Goal: Navigation & Orientation: Find specific page/section

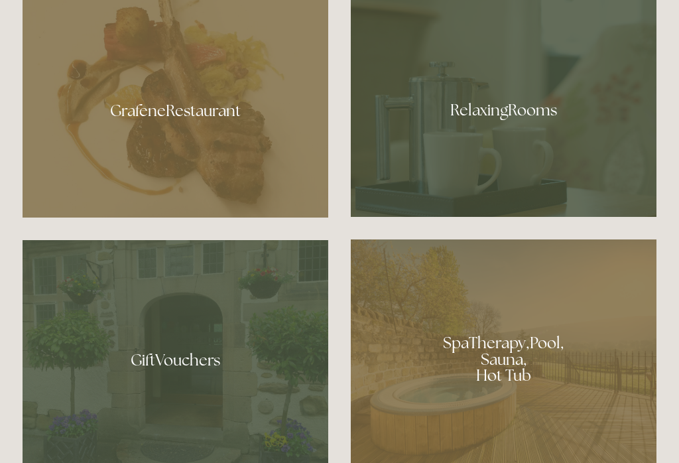
scroll to position [798, 0]
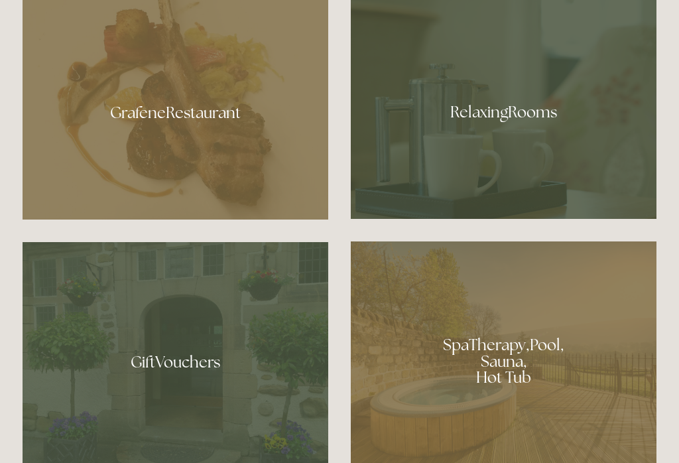
click at [581, 161] on div at bounding box center [504, 107] width 306 height 223
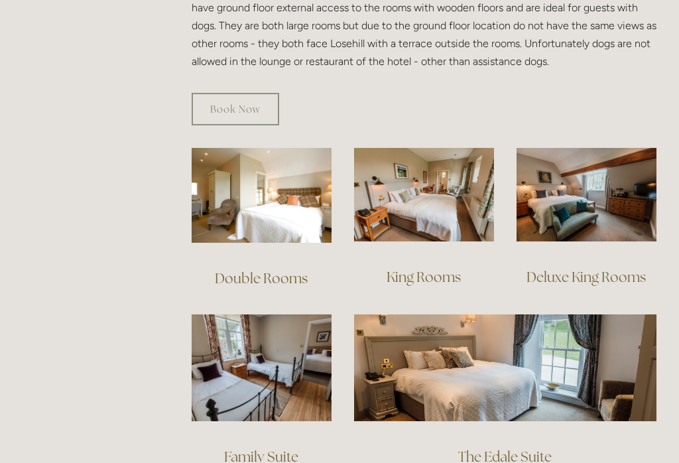
scroll to position [825, 0]
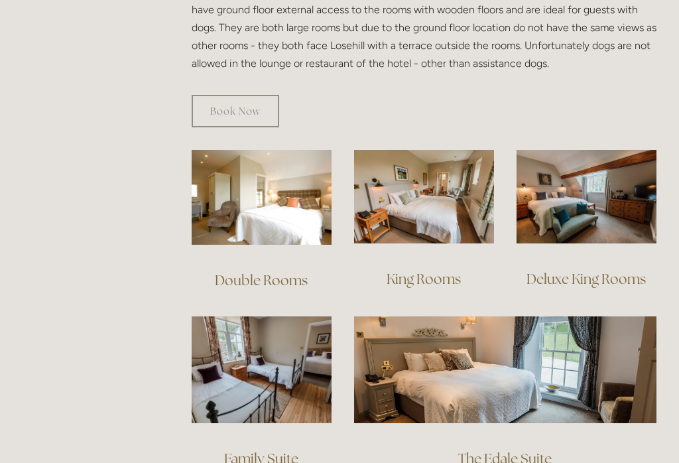
click at [437, 201] on img at bounding box center [424, 196] width 140 height 93
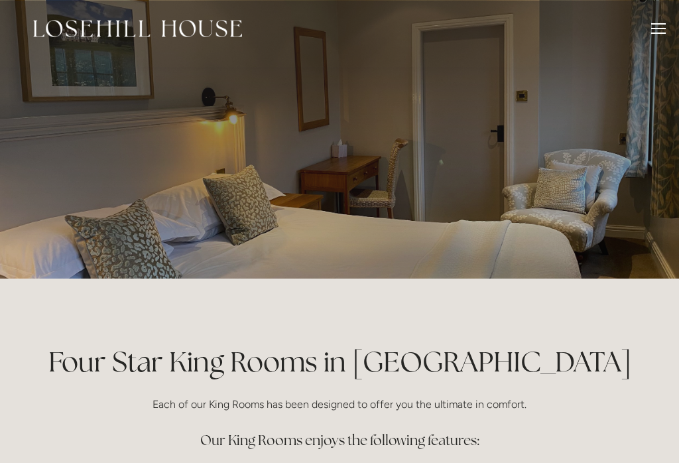
click at [677, 230] on div at bounding box center [339, 139] width 679 height 278
click at [659, 34] on div at bounding box center [658, 30] width 15 height 15
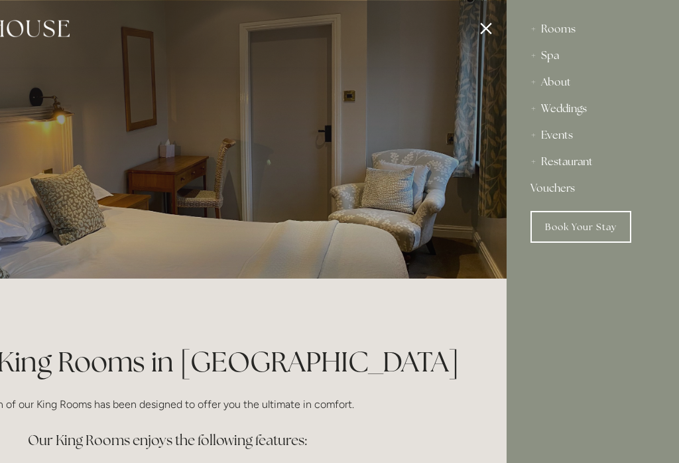
click at [572, 29] on div "Rooms" at bounding box center [592, 29] width 125 height 27
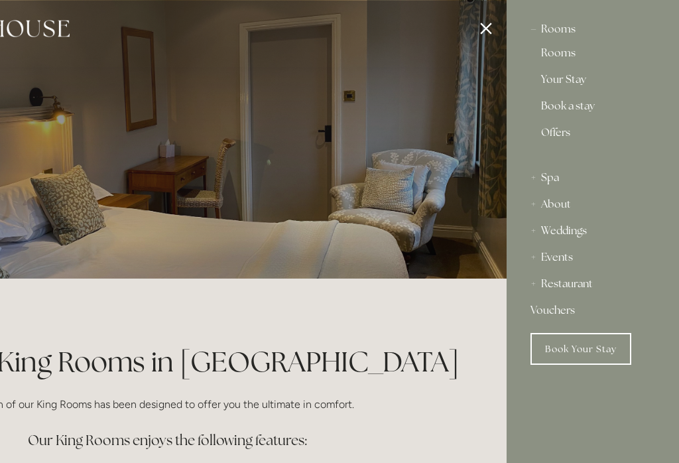
click at [601, 347] on link "Book Your Stay" at bounding box center [580, 349] width 101 height 32
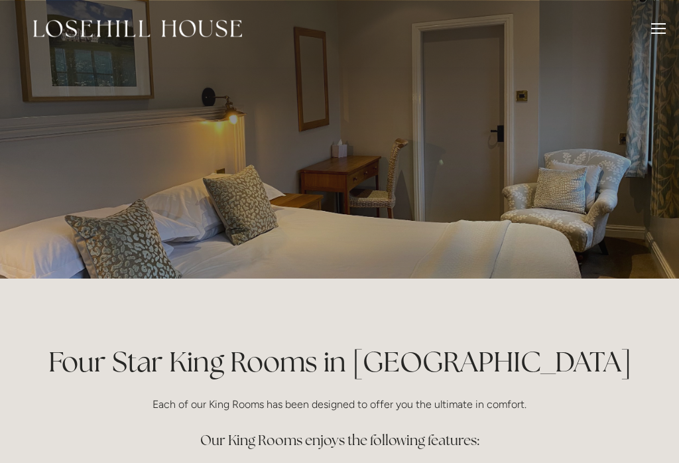
click at [664, 25] on div at bounding box center [658, 30] width 15 height 15
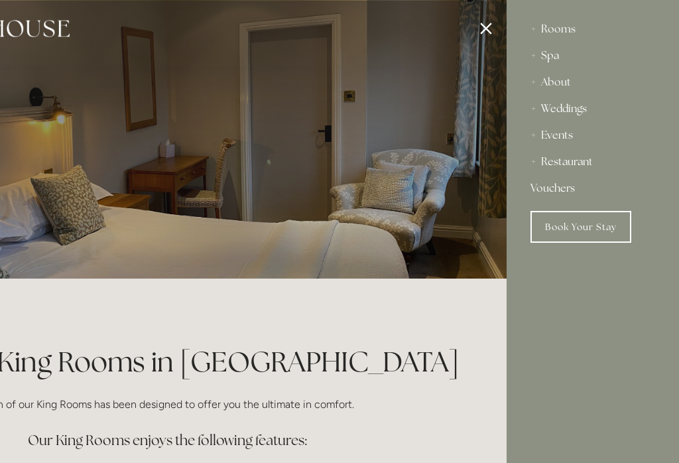
click at [572, 78] on div "About" at bounding box center [592, 82] width 125 height 27
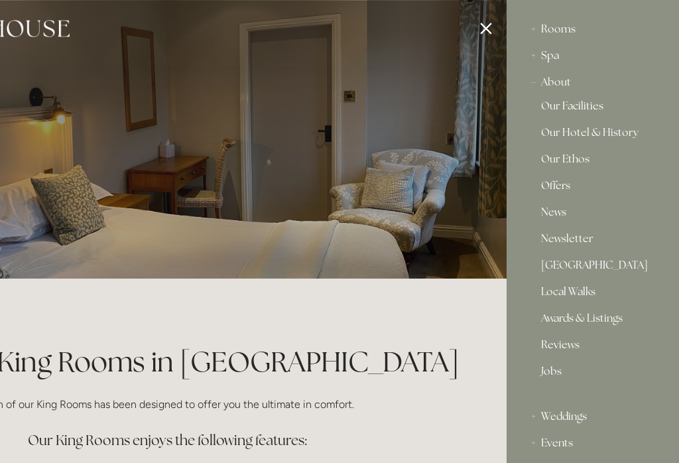
click at [494, 26] on div at bounding box center [167, 231] width 679 height 463
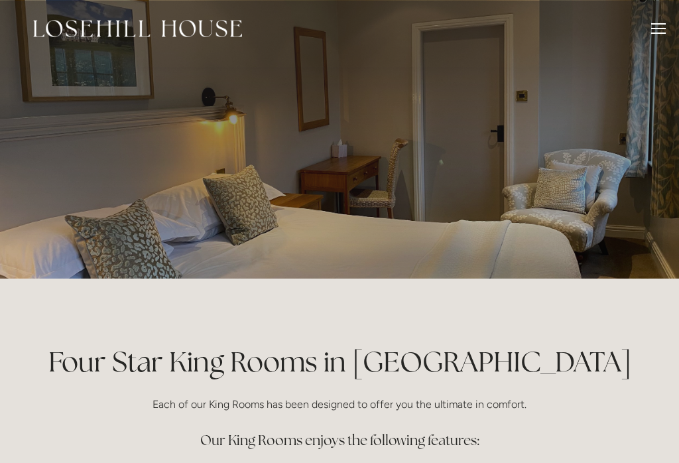
click at [672, 28] on header "Rooms Rooms Your Stay Book a stay Offers Spa" at bounding box center [339, 28] width 679 height 57
click at [661, 24] on div at bounding box center [658, 23] width 15 height 1
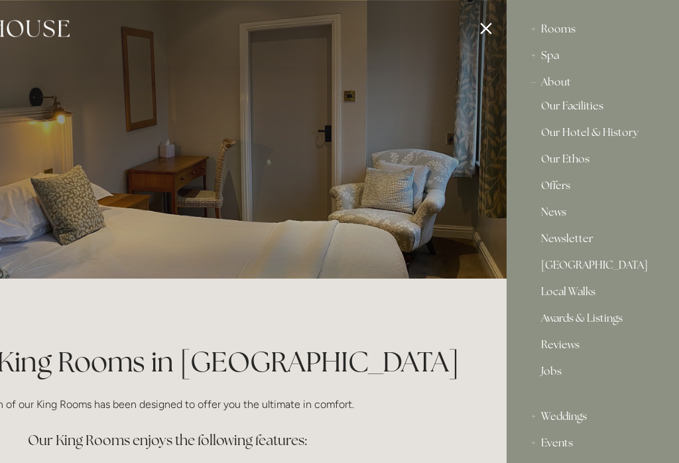
click at [501, 17] on div at bounding box center [167, 231] width 679 height 463
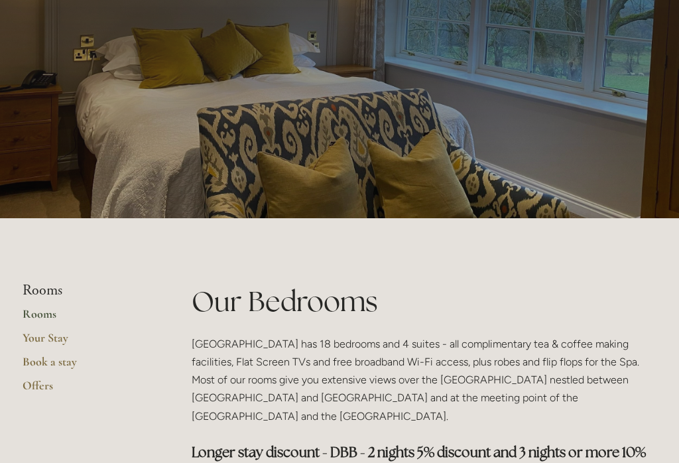
scroll to position [54, 0]
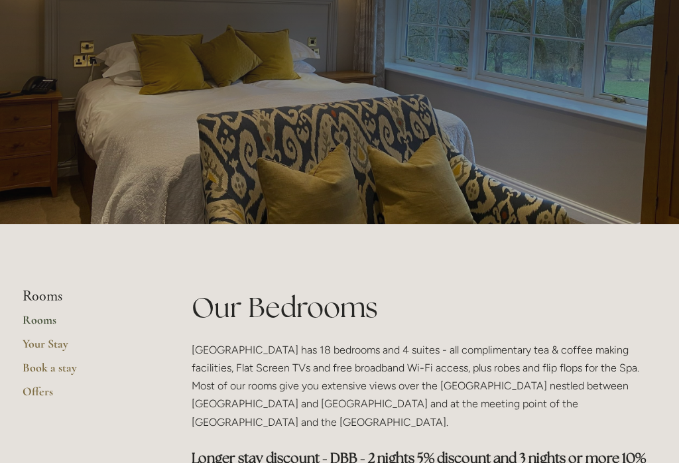
click at [65, 347] on link "Your Stay" at bounding box center [86, 348] width 127 height 24
